Goal: Transaction & Acquisition: Purchase product/service

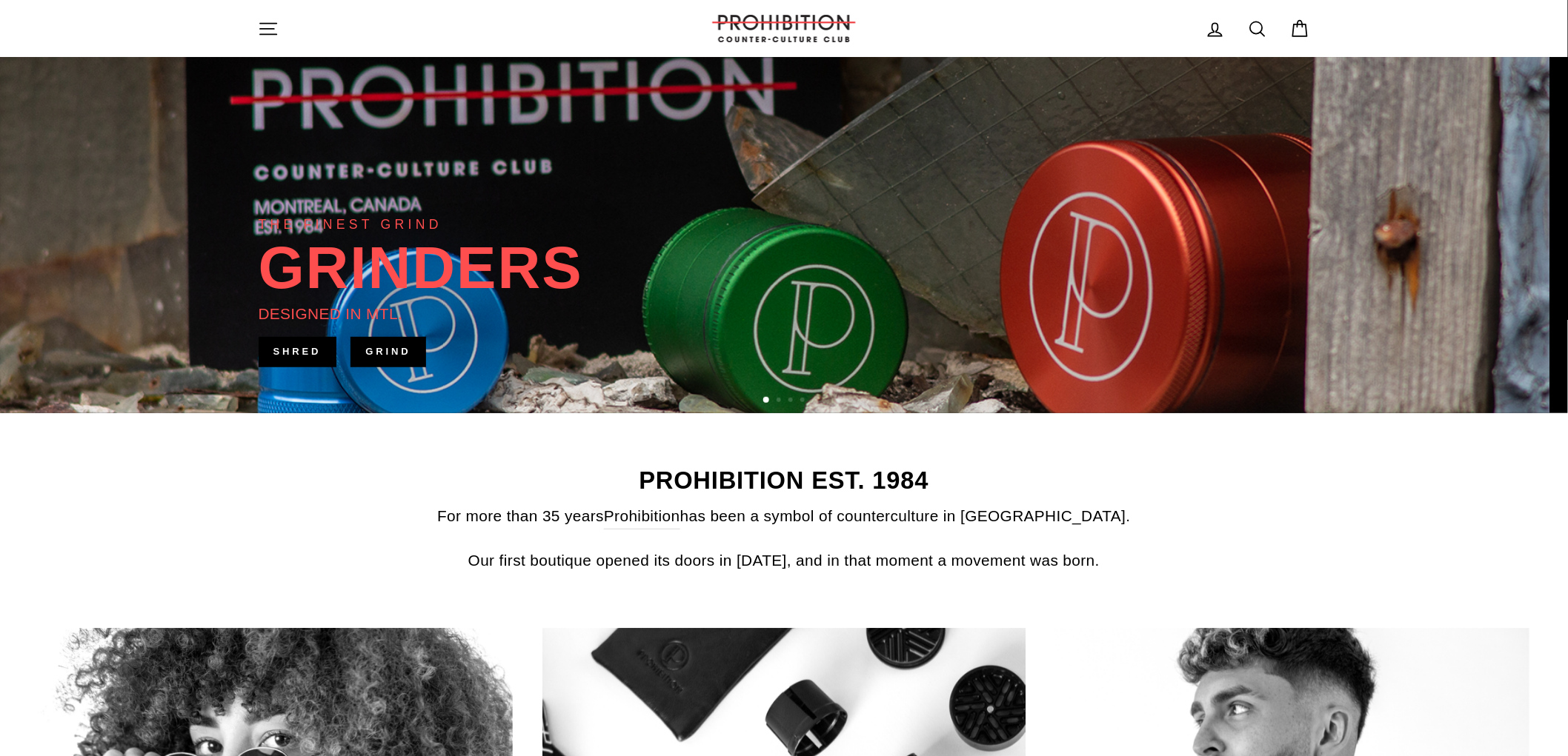
scroll to position [329, 0]
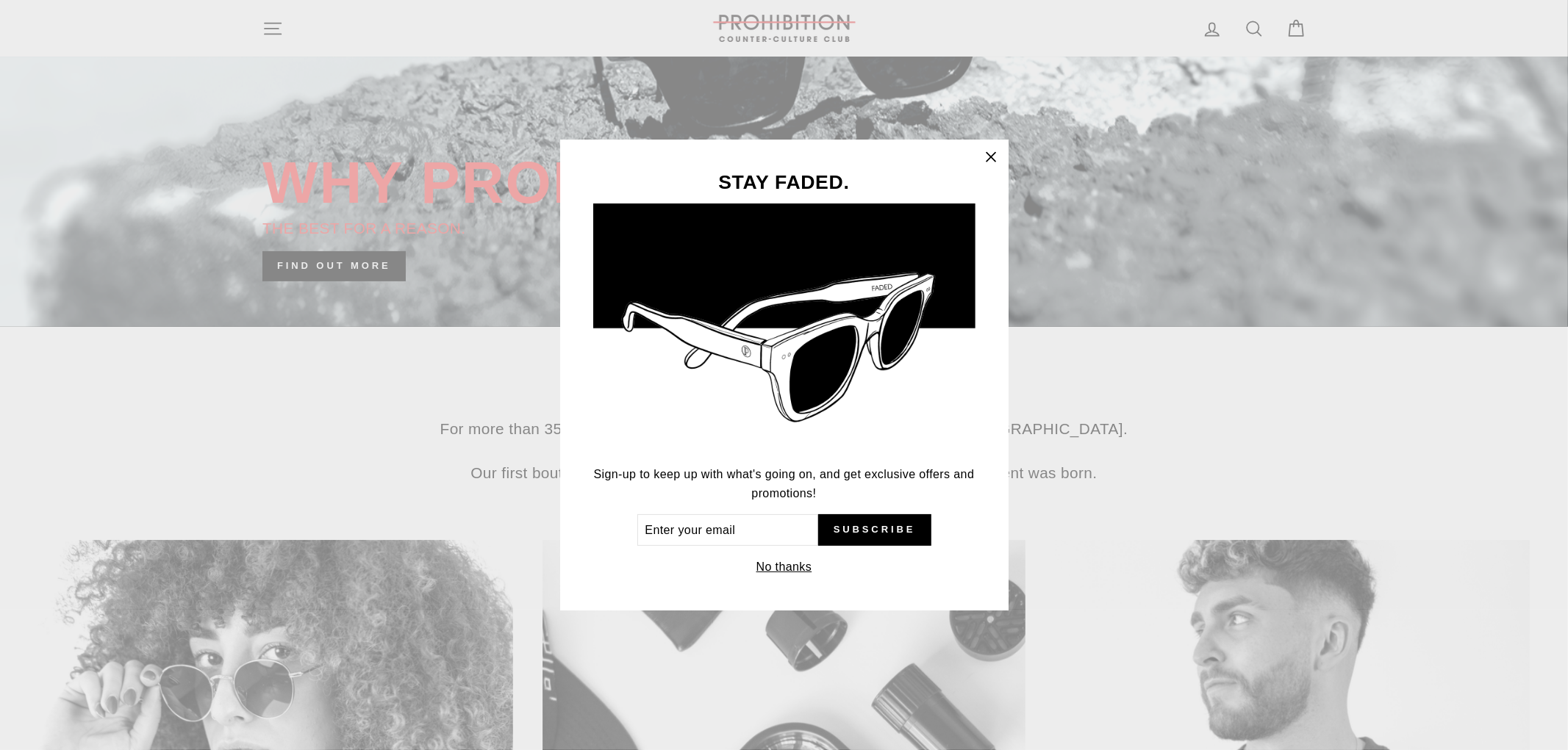
click at [988, 153] on icon "button" at bounding box center [991, 157] width 20 height 20
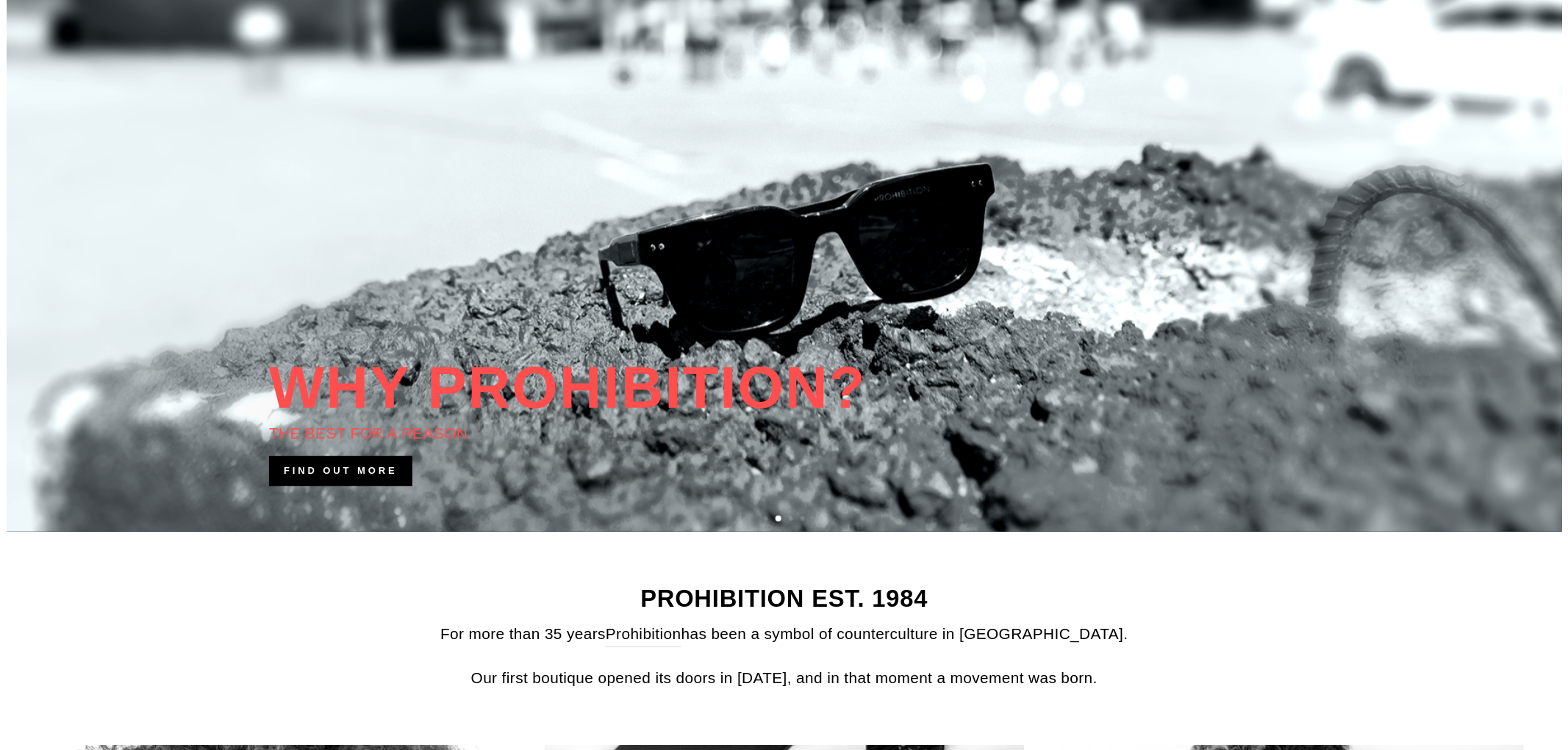
scroll to position [0, 0]
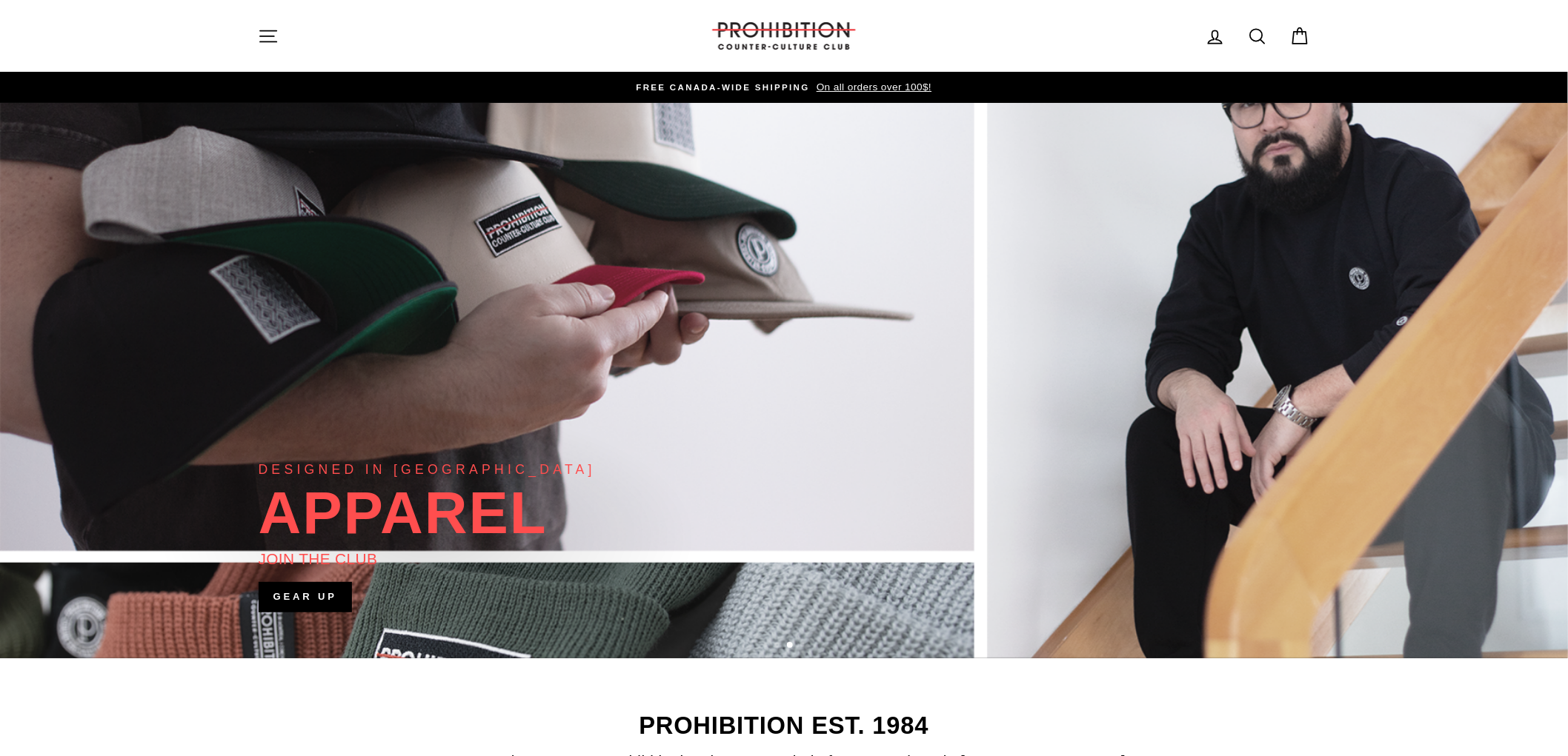
click at [273, 34] on icon "button" at bounding box center [268, 36] width 20 height 20
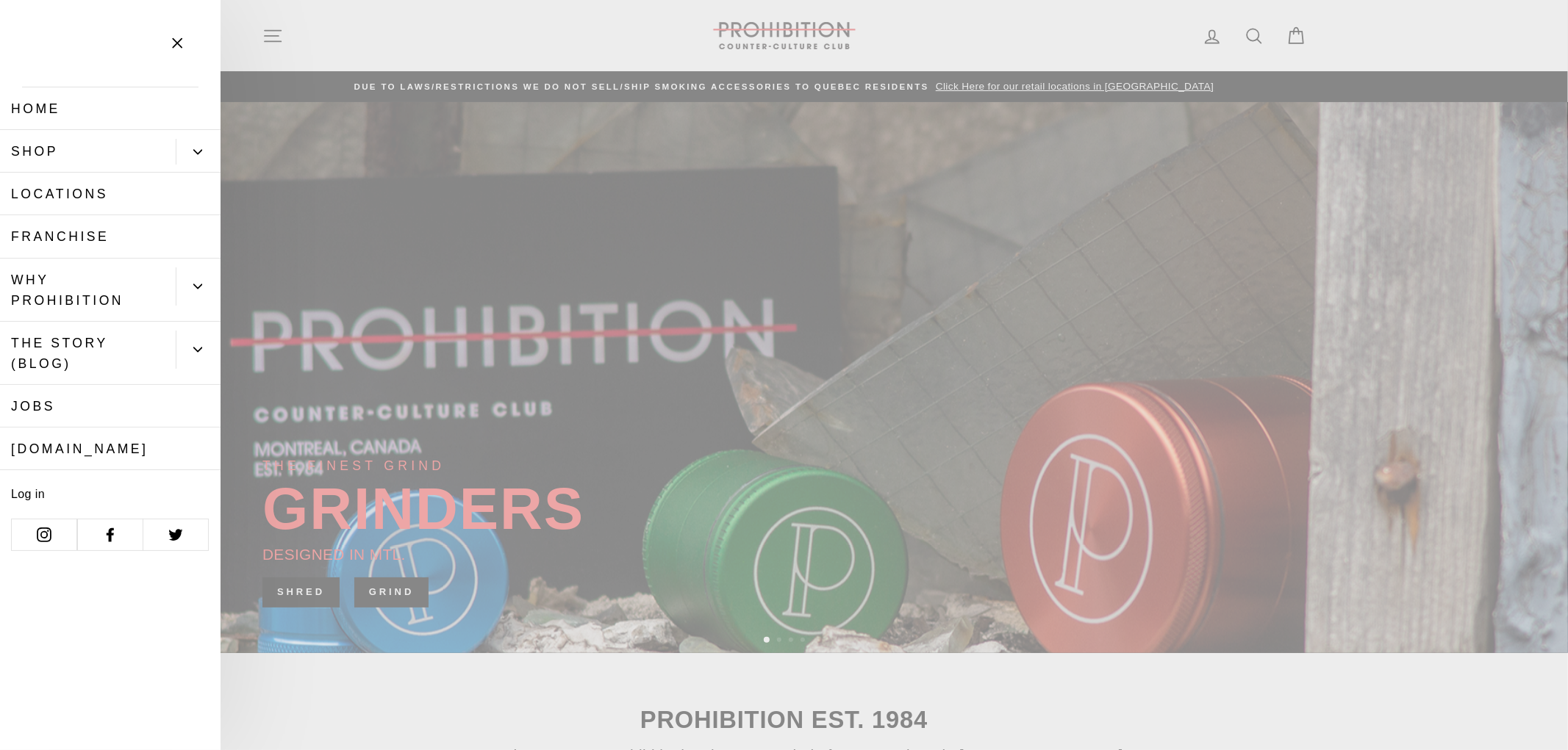
click at [75, 201] on link "Locations" at bounding box center [110, 194] width 220 height 43
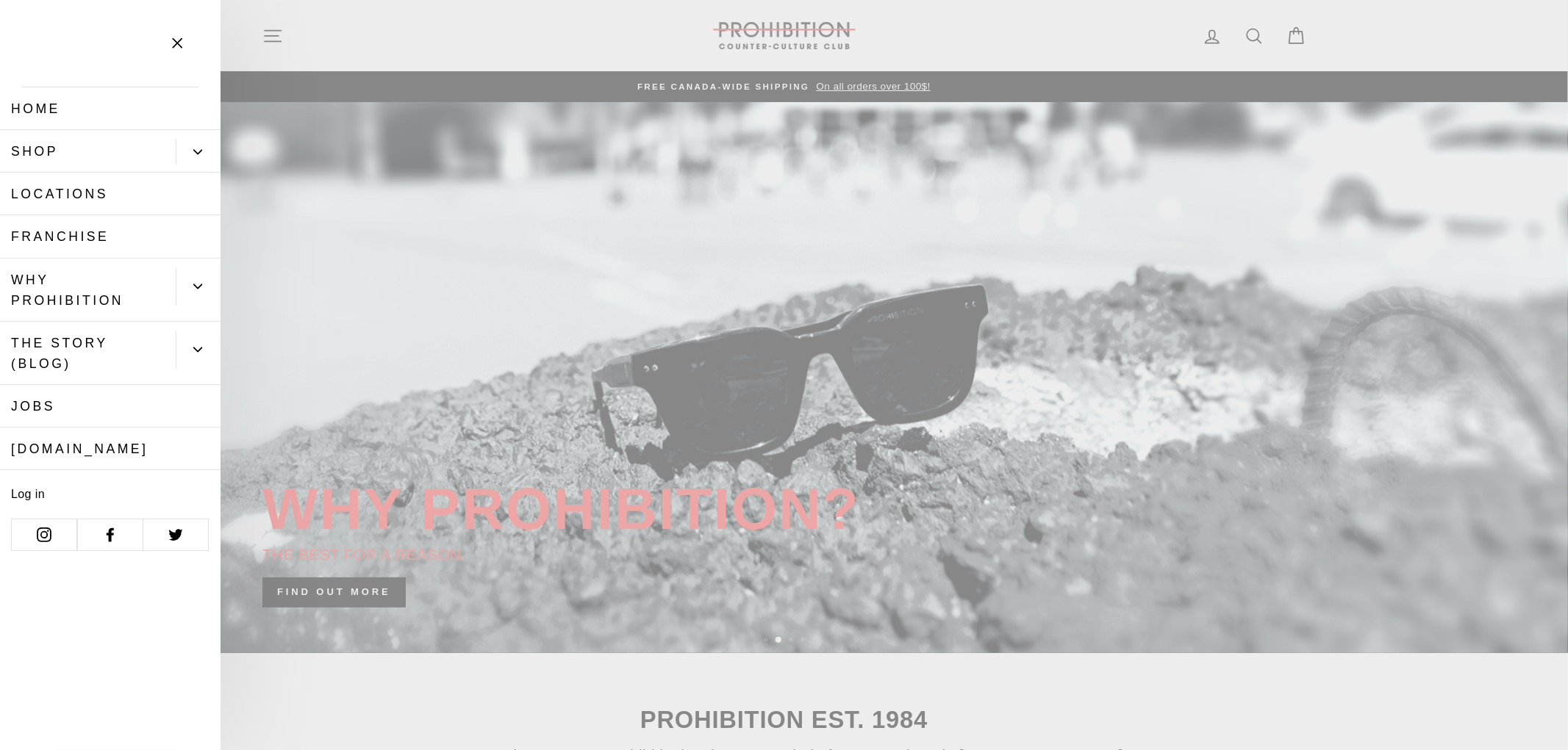
click at [48, 145] on link "Shop" at bounding box center [88, 151] width 176 height 43
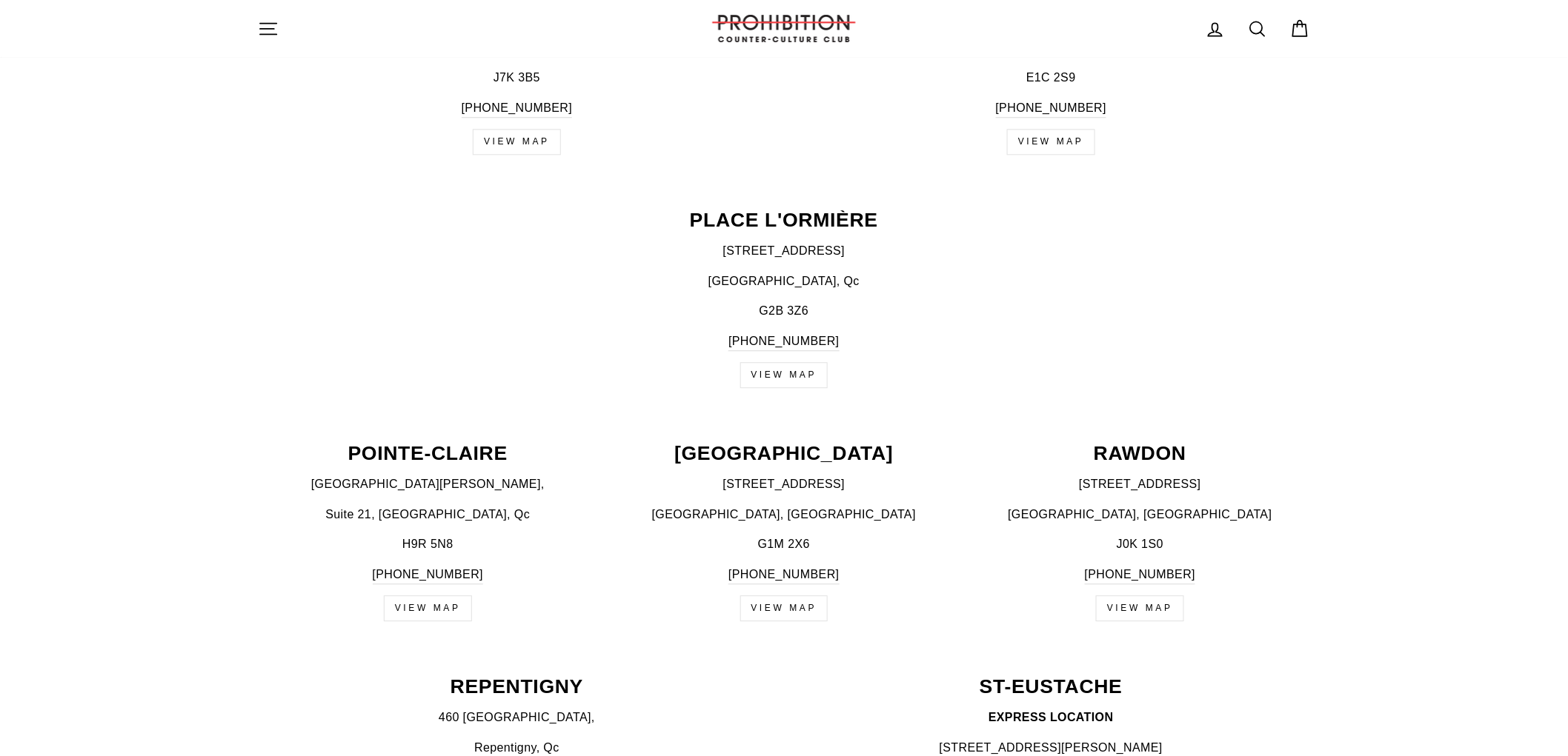
scroll to position [1399, 0]
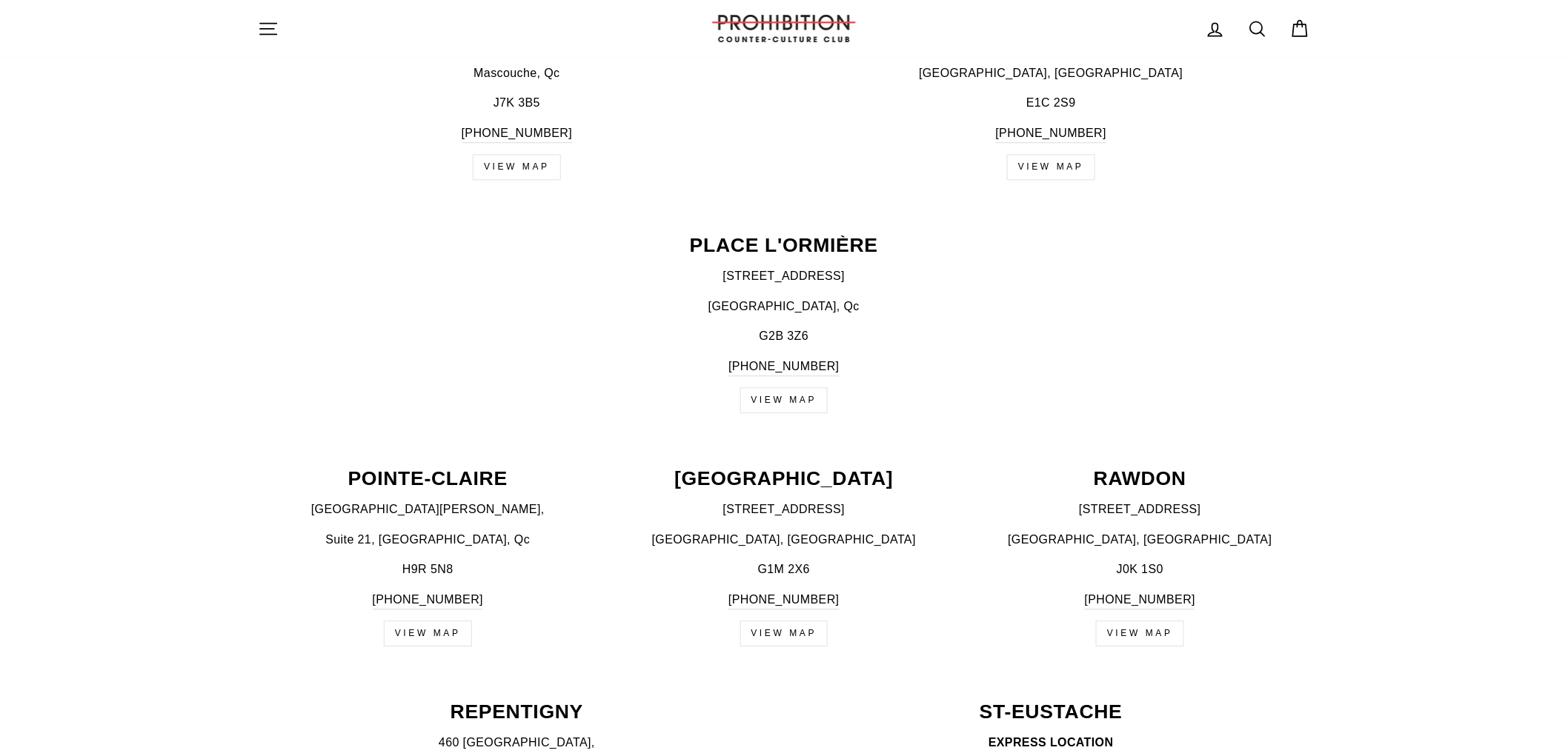
click at [797, 633] on link "VIEW MAP" at bounding box center [785, 633] width 88 height 26
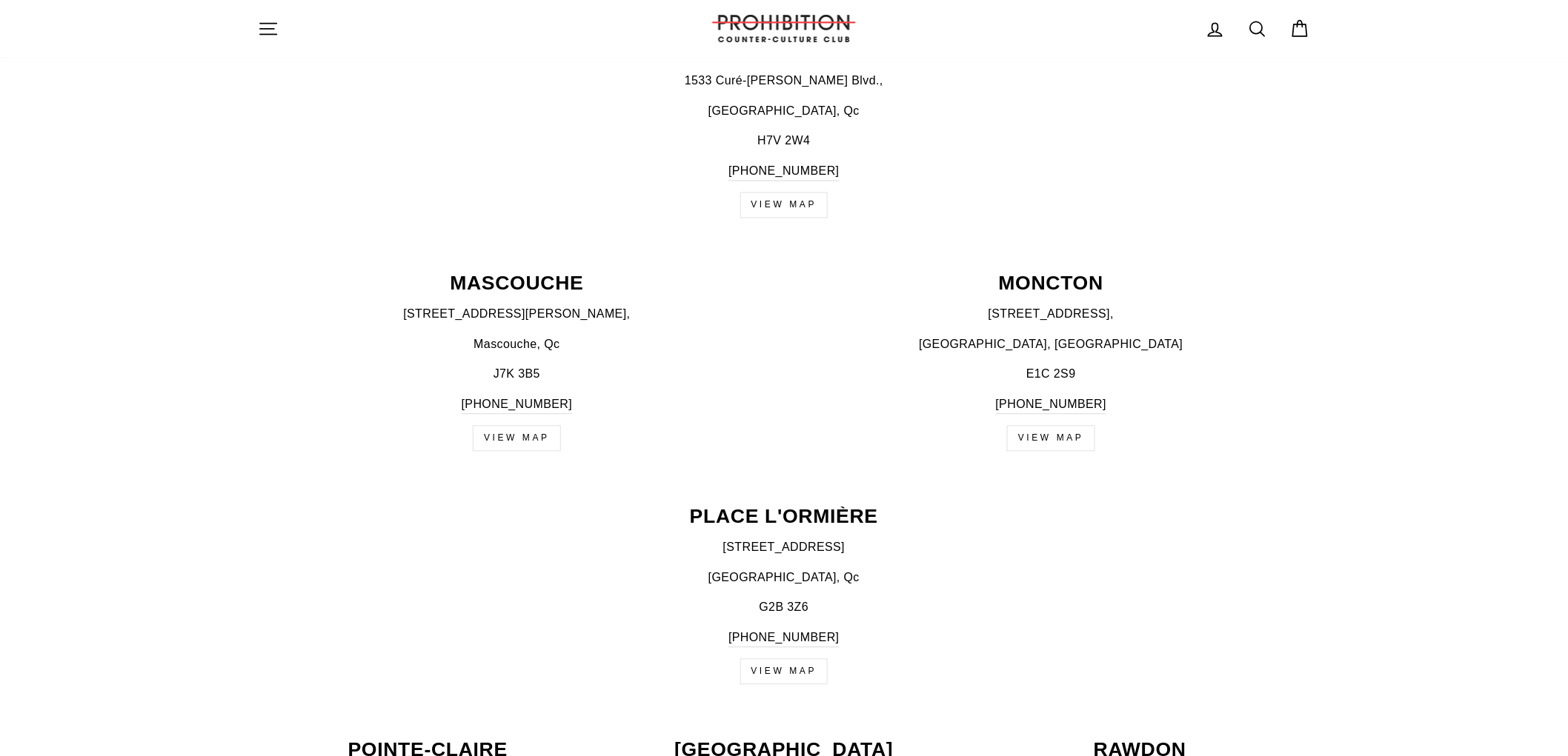
scroll to position [1069, 0]
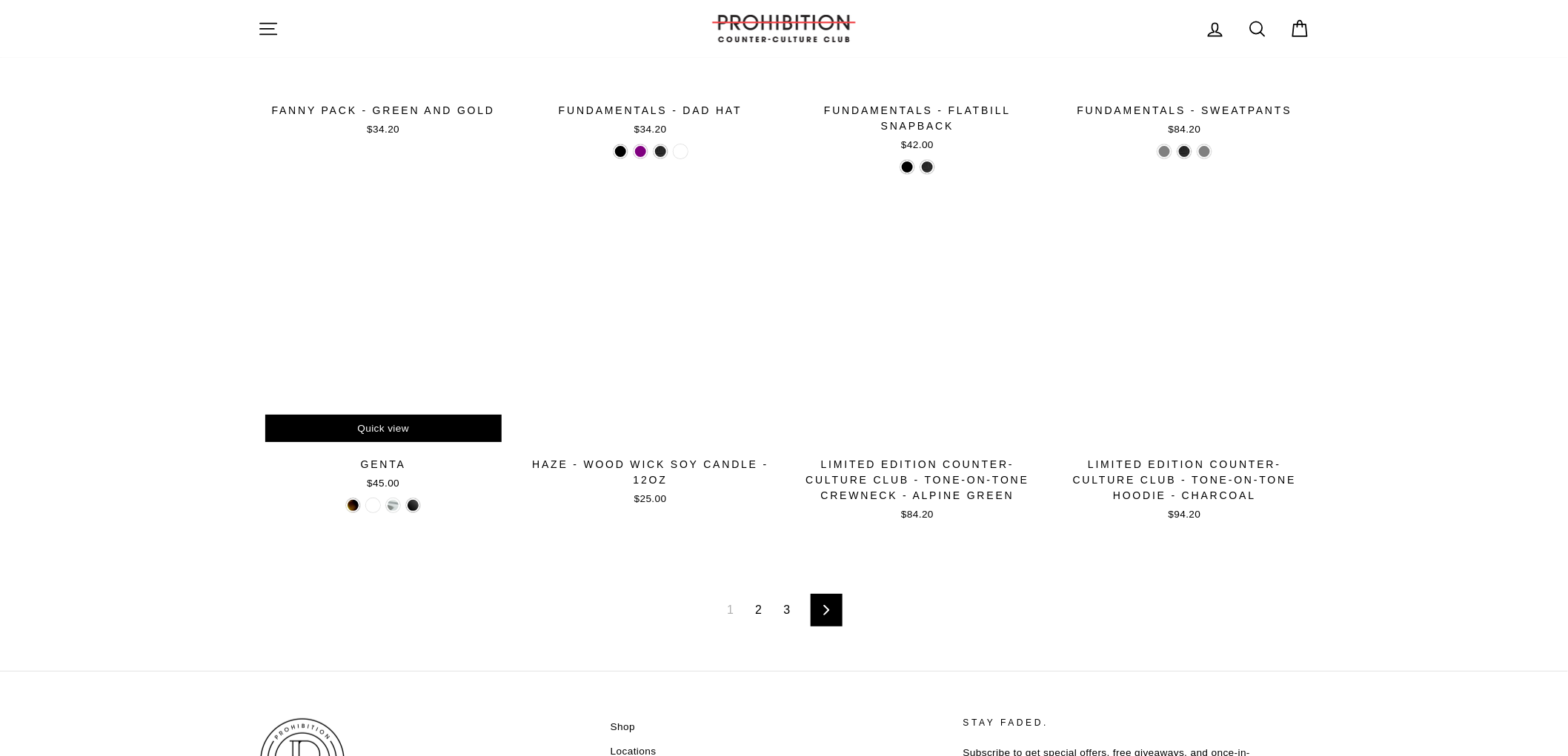
scroll to position [2222, 0]
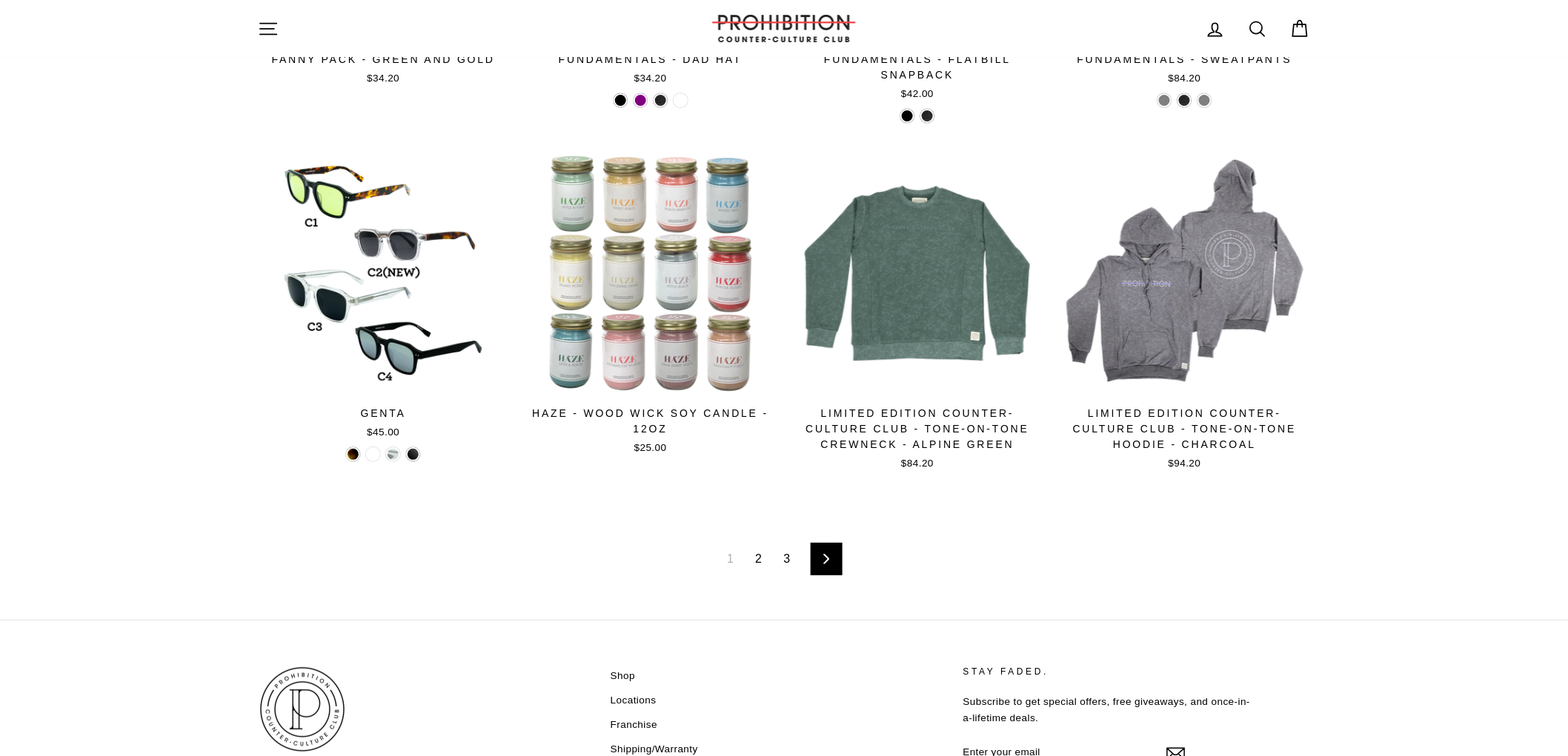
click at [766, 560] on link "2" at bounding box center [758, 559] width 24 height 24
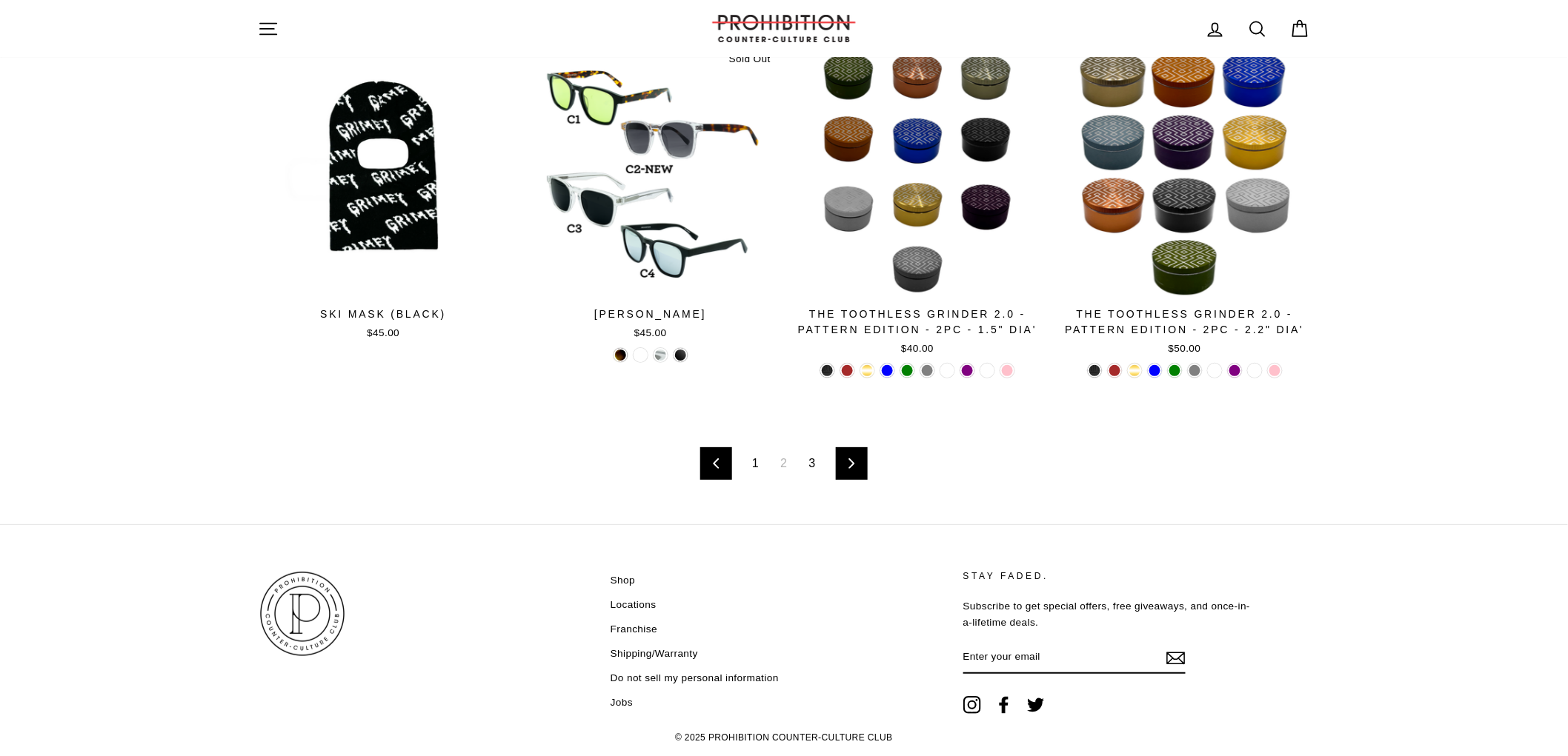
scroll to position [2321, 0]
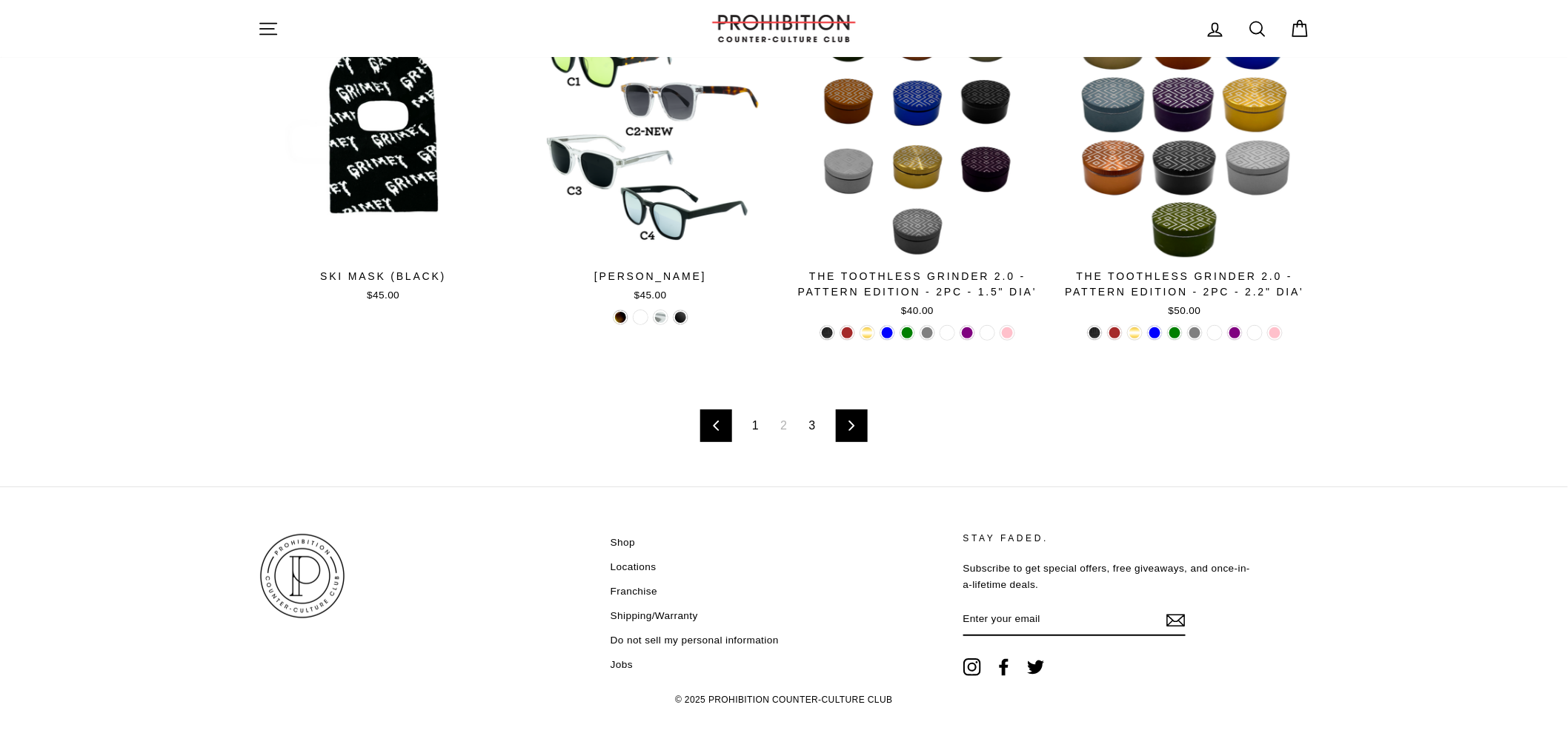
click at [816, 428] on link "3" at bounding box center [812, 426] width 24 height 24
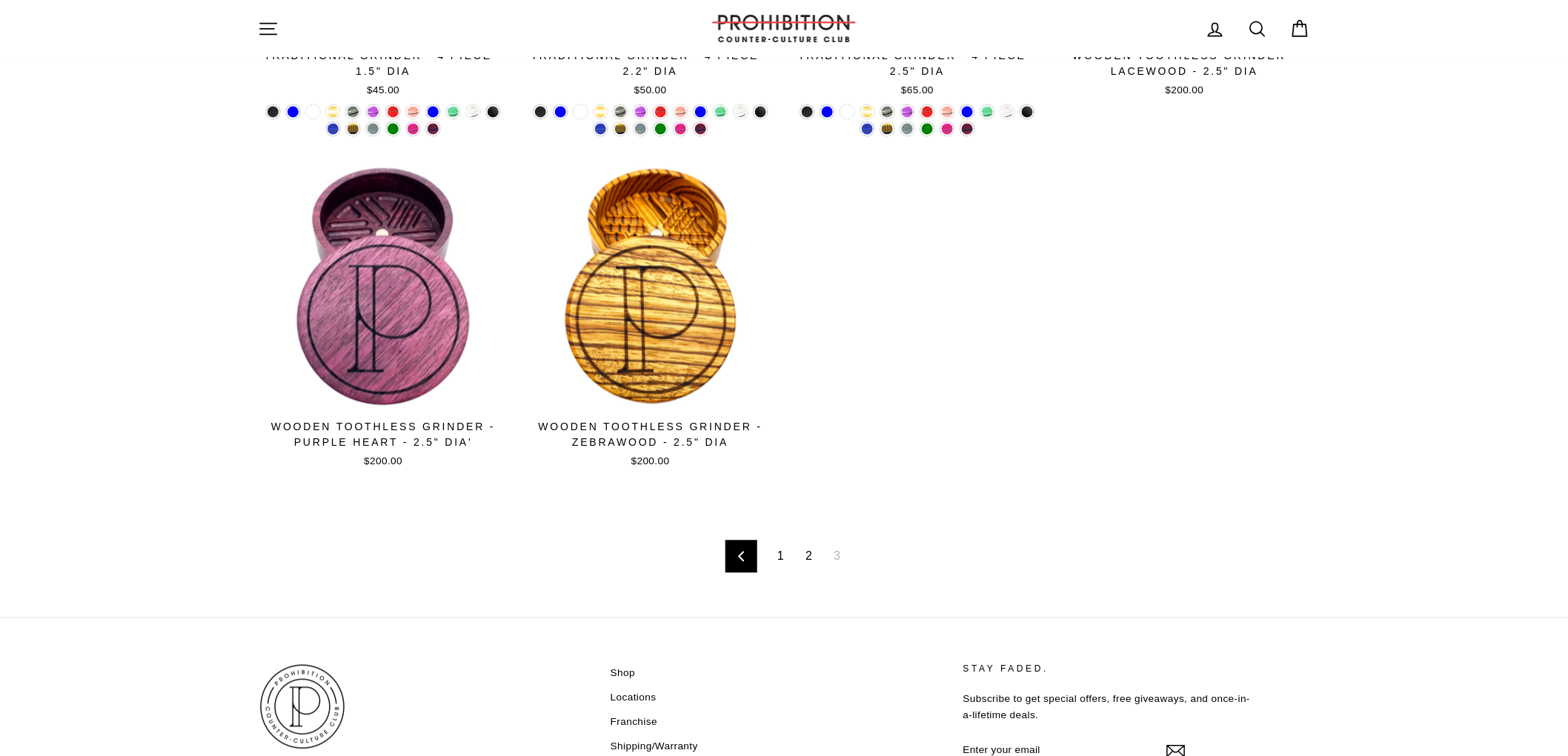
scroll to position [1335, 0]
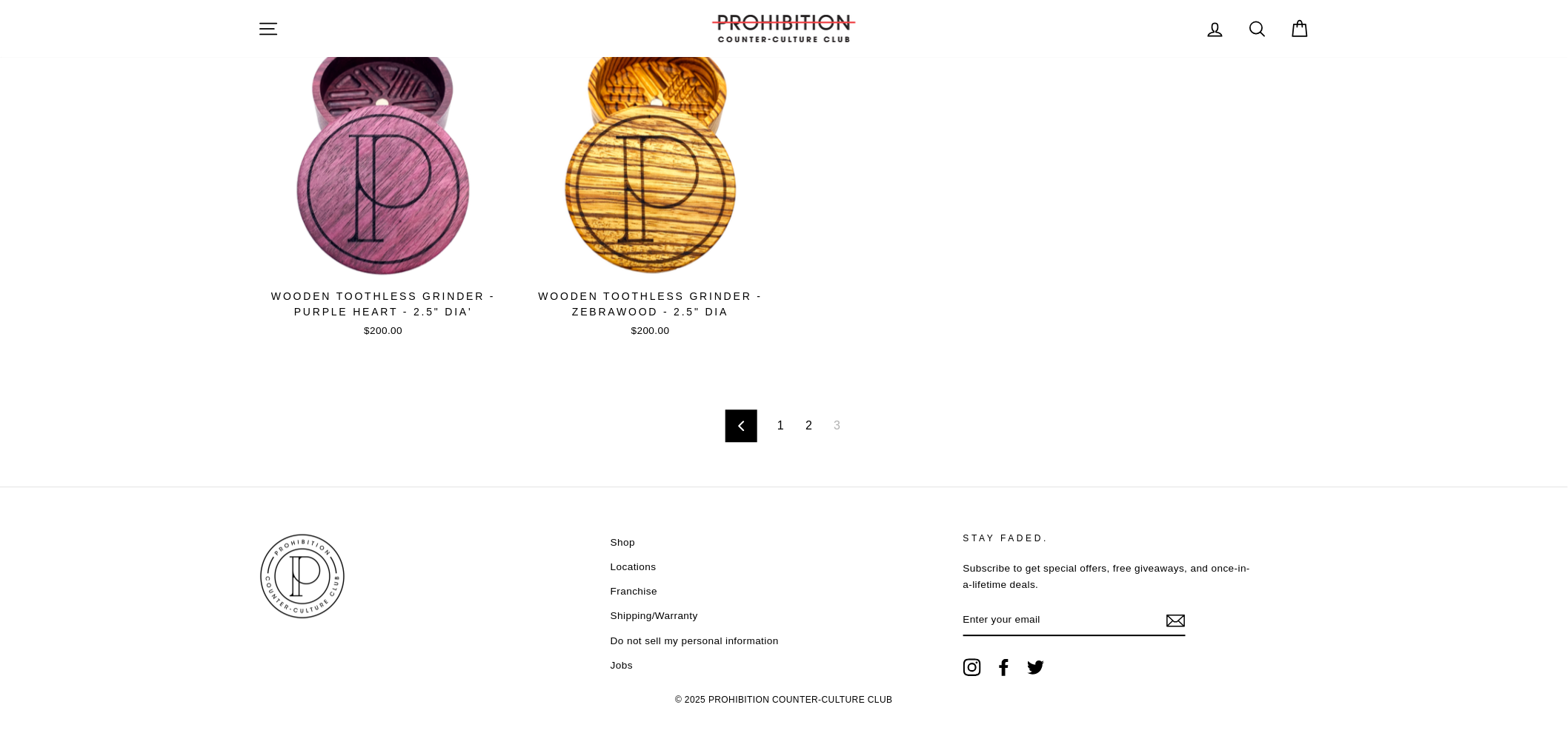
click at [778, 426] on link "1" at bounding box center [780, 426] width 24 height 24
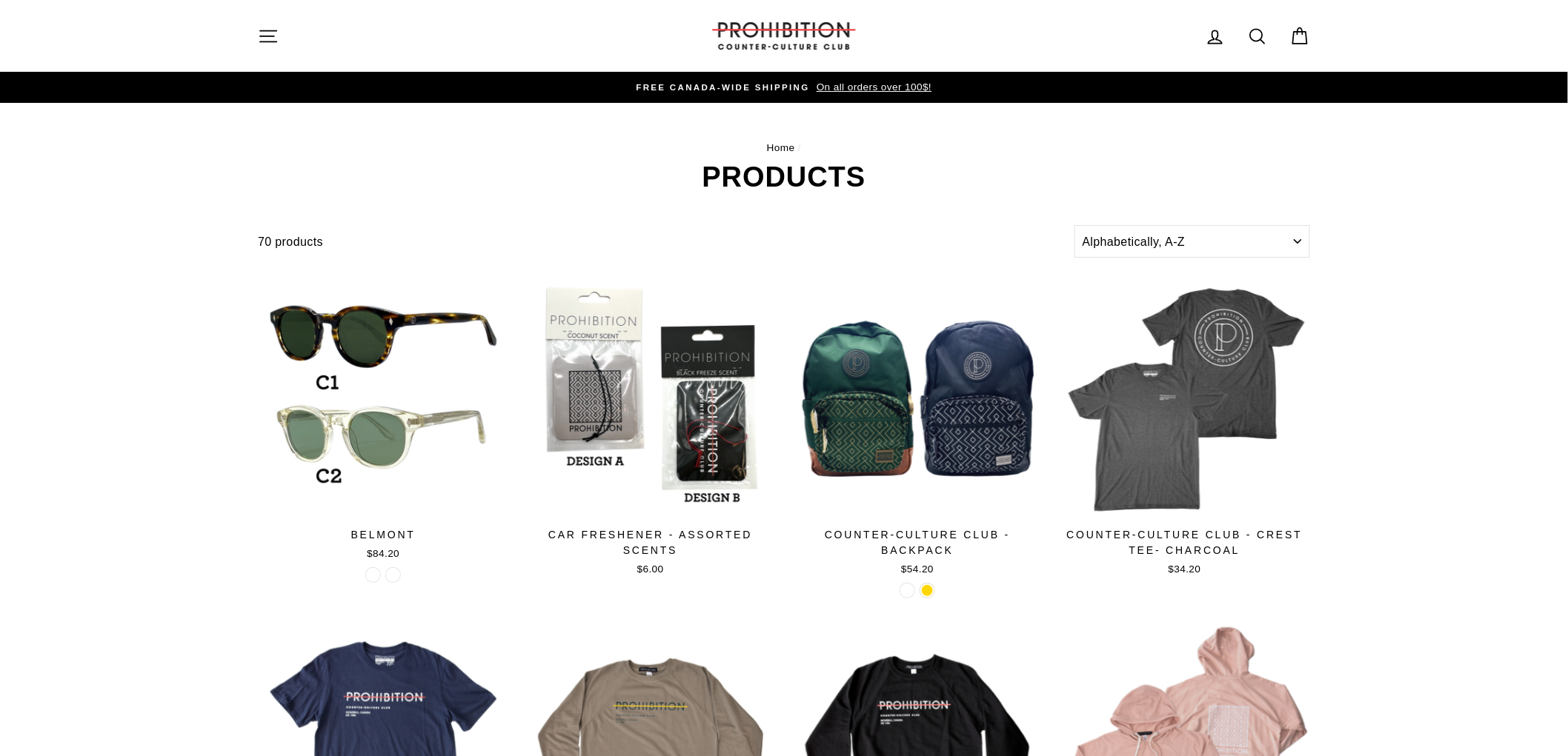
click at [1263, 32] on icon at bounding box center [1258, 36] width 14 height 14
click at [388, 35] on input "Search our store" at bounding box center [778, 35] width 976 height 50
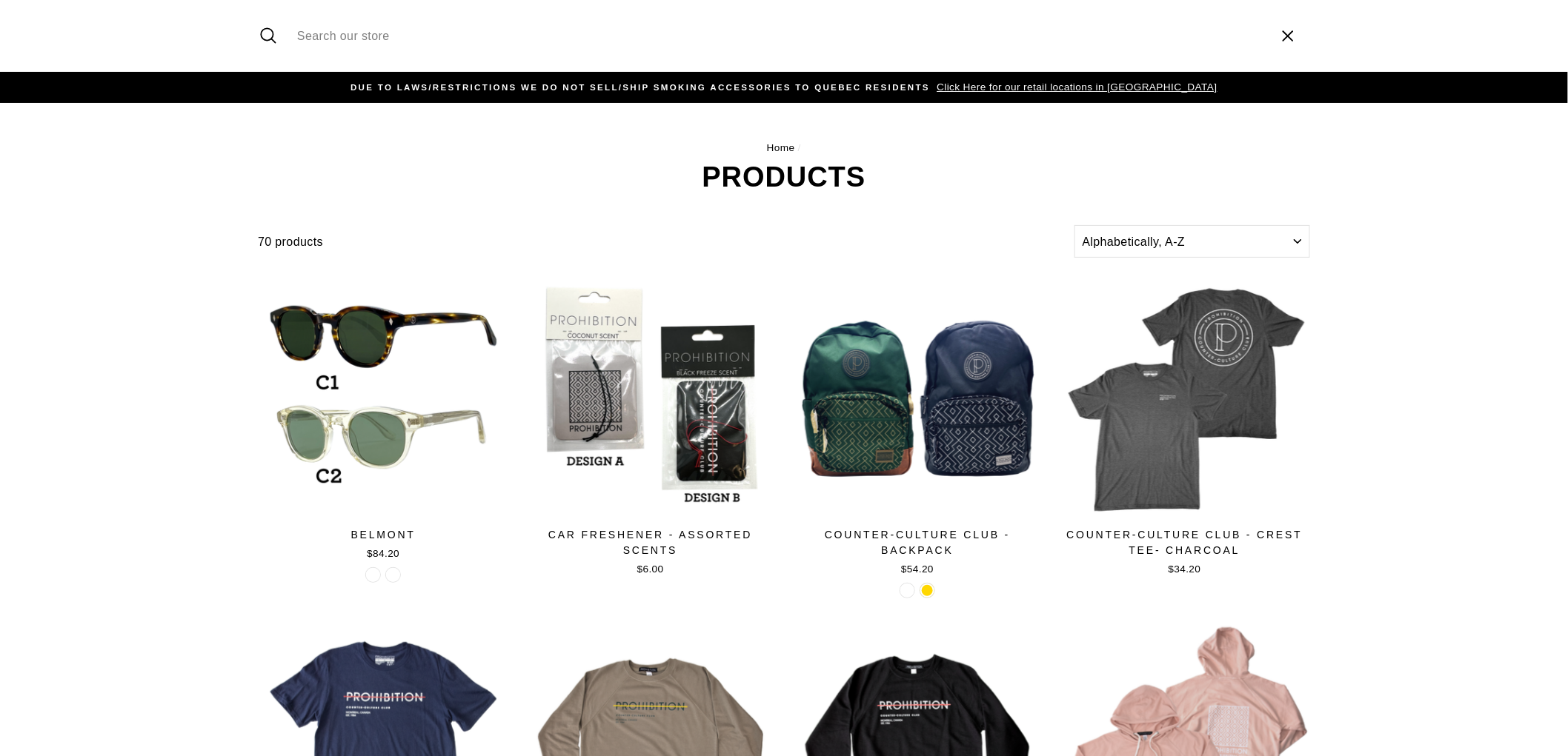
click at [393, 32] on input "Search our store" at bounding box center [778, 35] width 976 height 50
type input "wild"
click at [258, 11] on button "Search" at bounding box center [273, 35] width 32 height 50
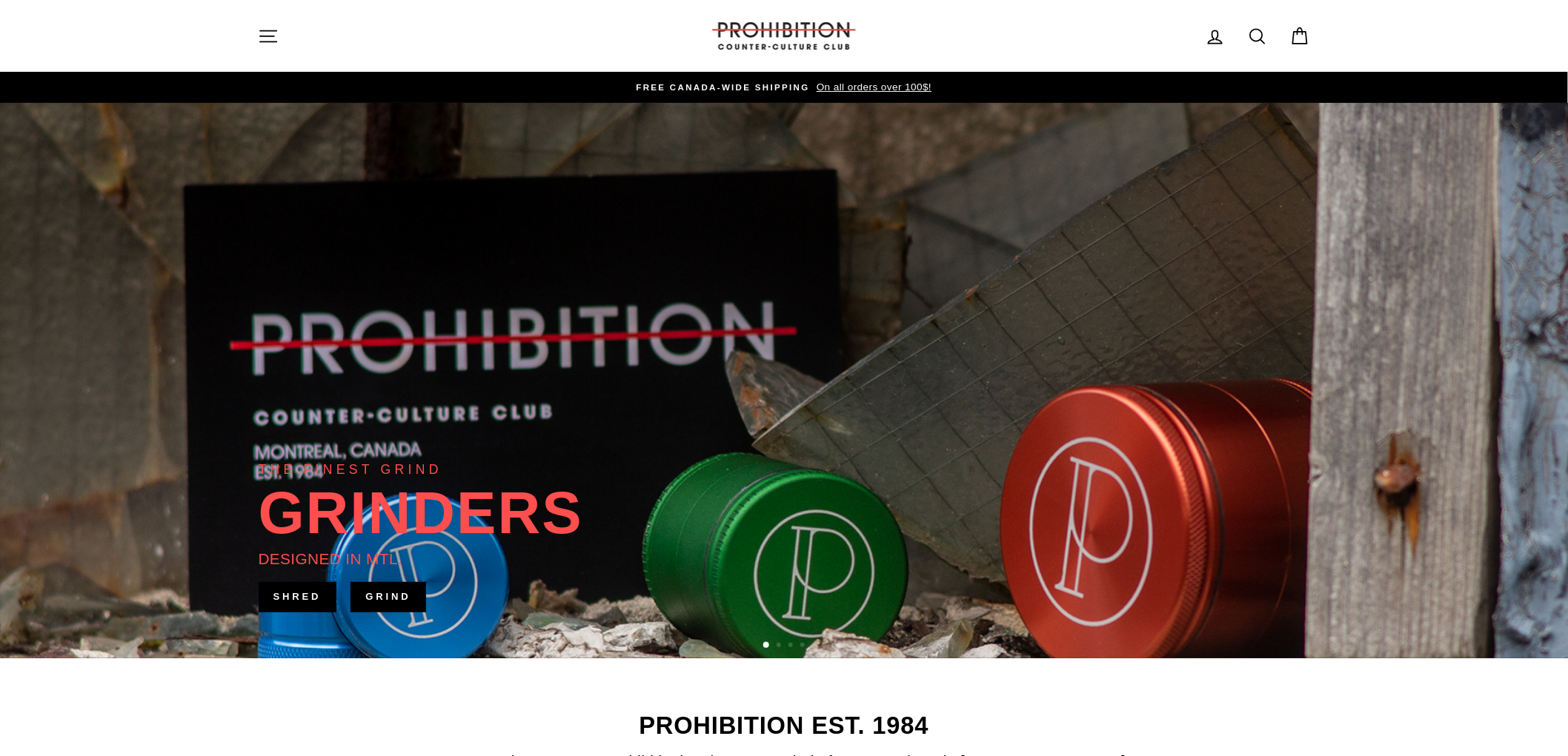
click at [277, 44] on icon "button" at bounding box center [268, 36] width 20 height 20
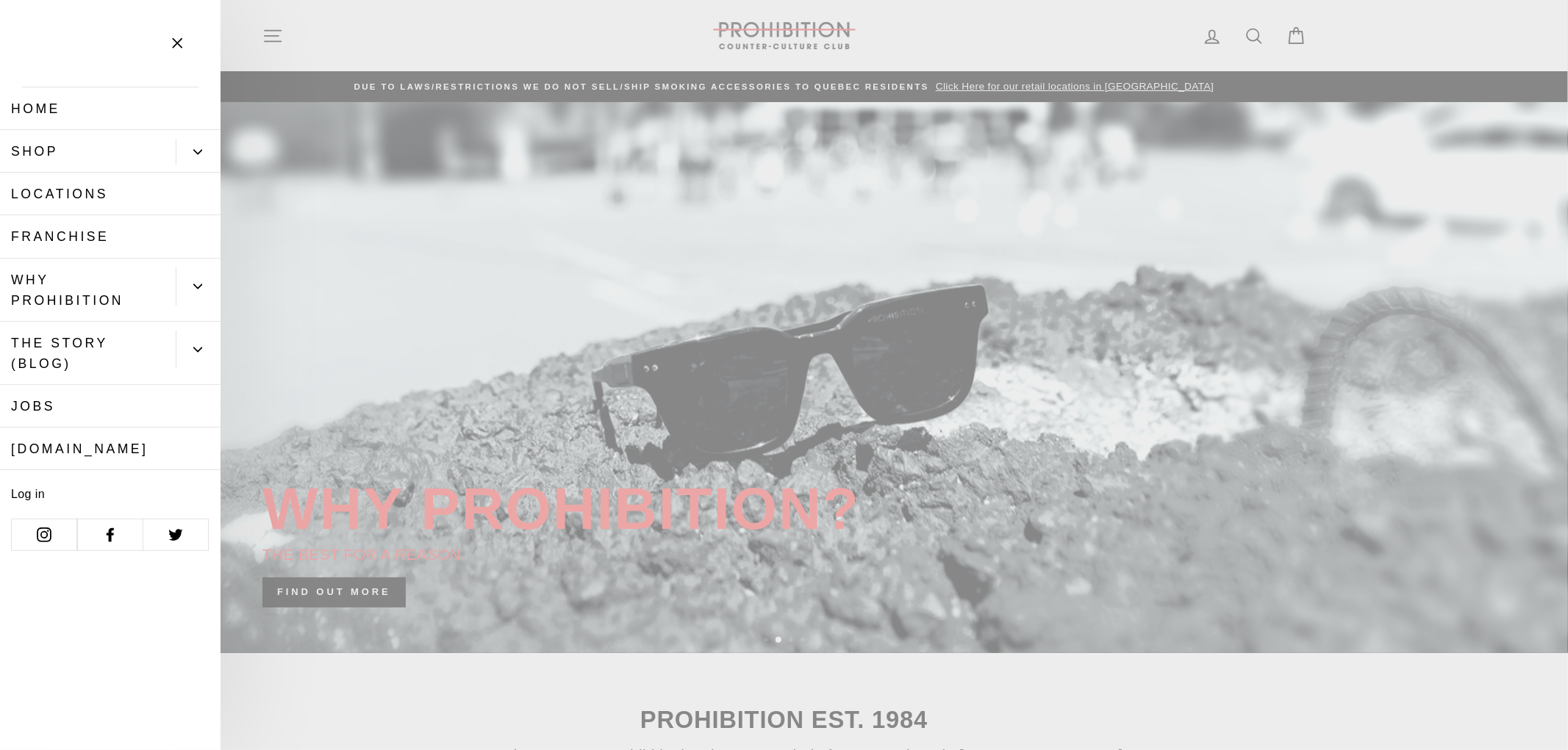
click at [46, 491] on link "Log in" at bounding box center [51, 492] width 102 height 30
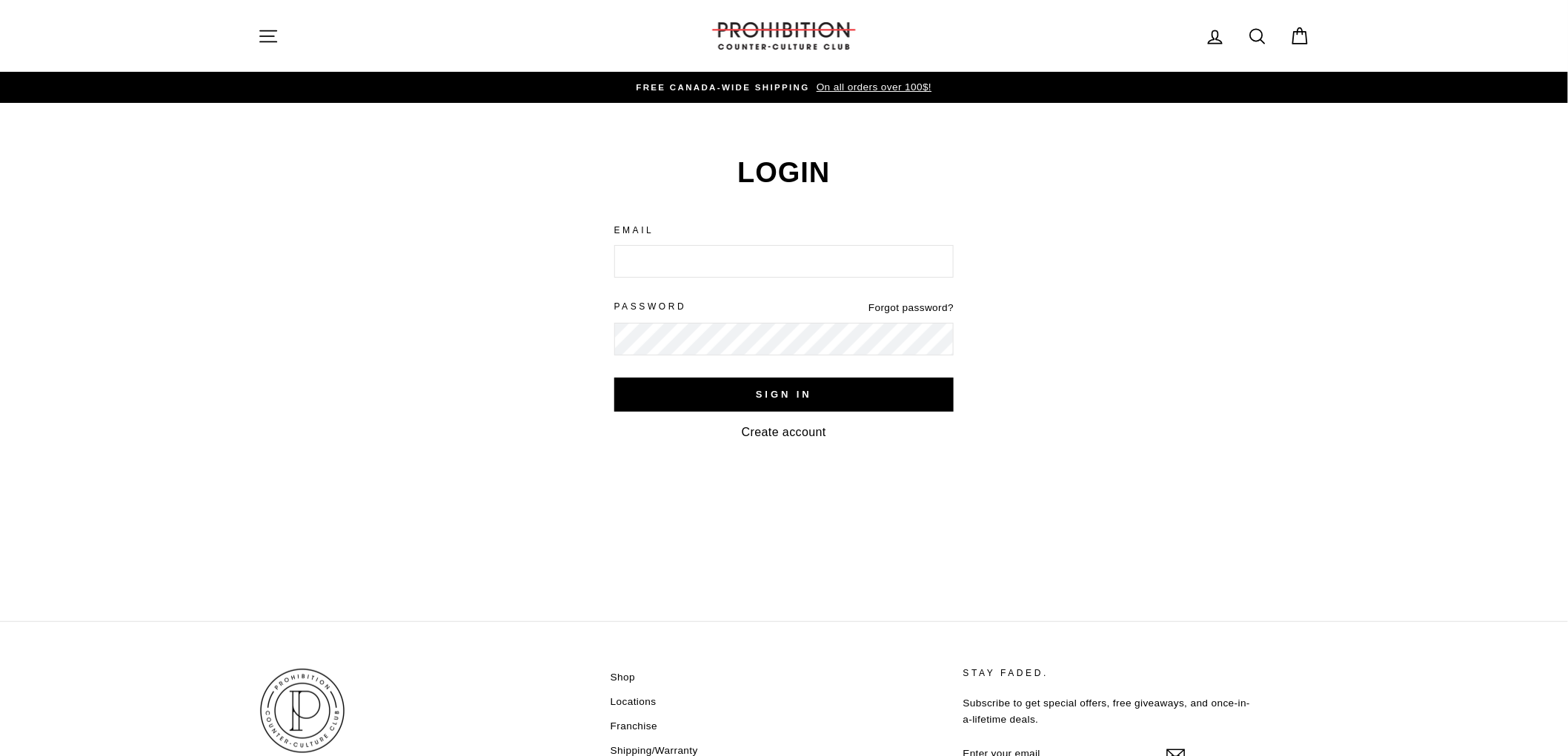
click at [805, 430] on link "Create account" at bounding box center [783, 432] width 84 height 13
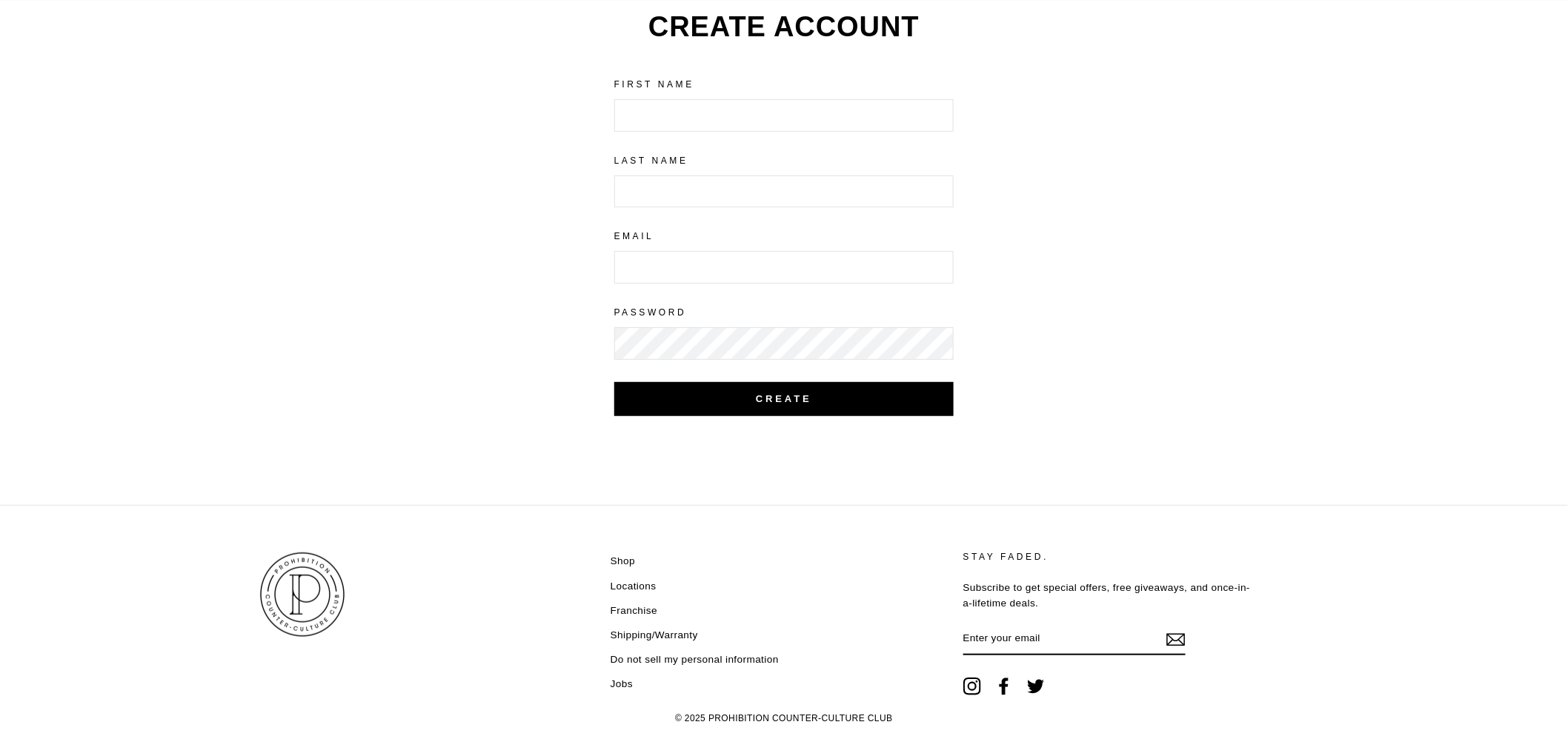
scroll to position [165, 0]
